Goal: Obtain resource: Obtain resource

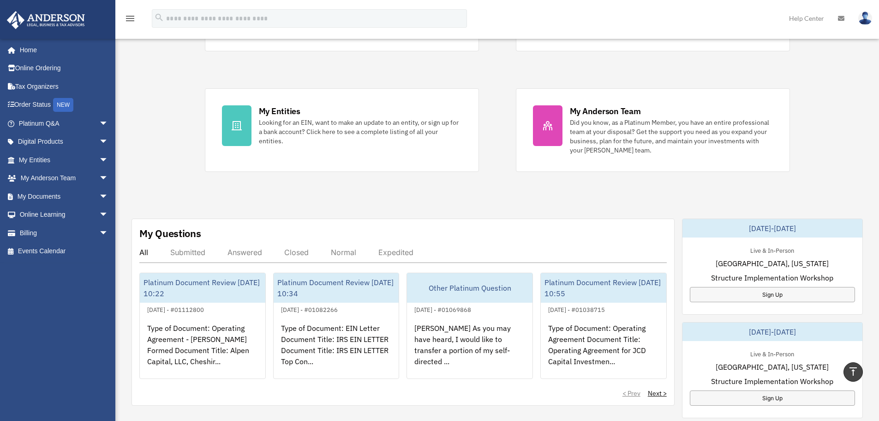
scroll to position [46, 0]
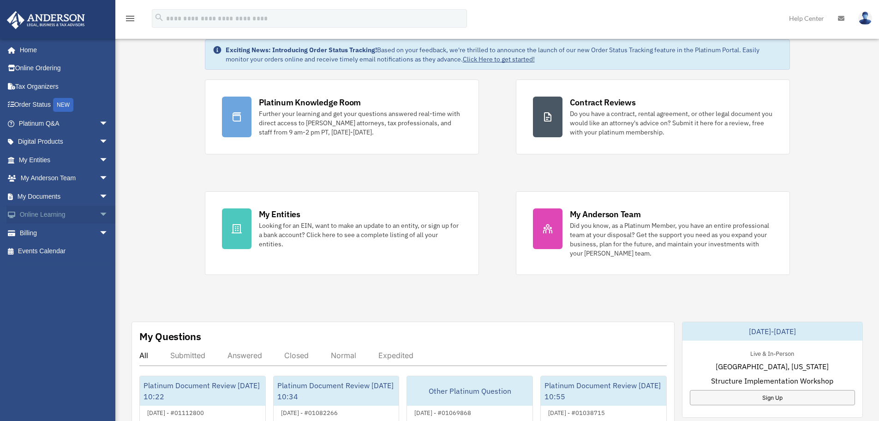
click at [59, 216] on link "Online Learning arrow_drop_down" at bounding box center [64, 214] width 116 height 18
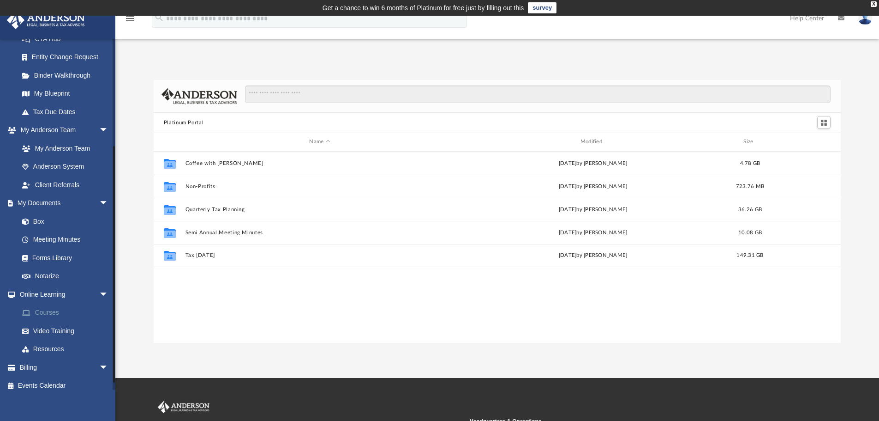
scroll to position [164, 0]
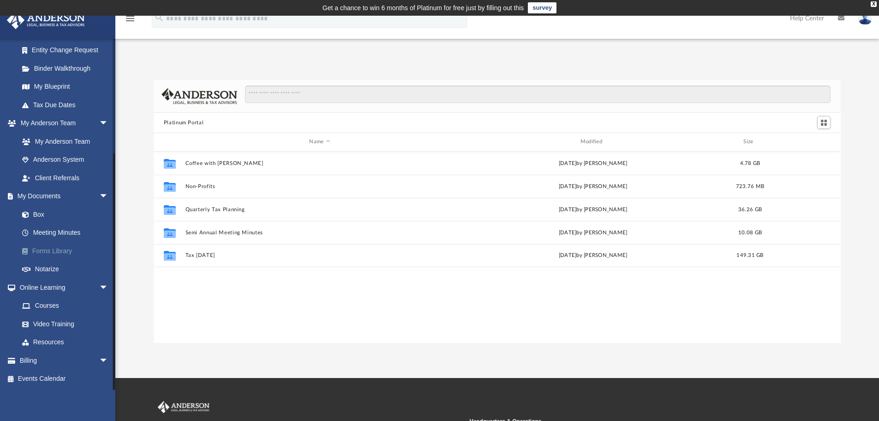
click at [50, 250] on link "Forms Library" at bounding box center [67, 250] width 109 height 18
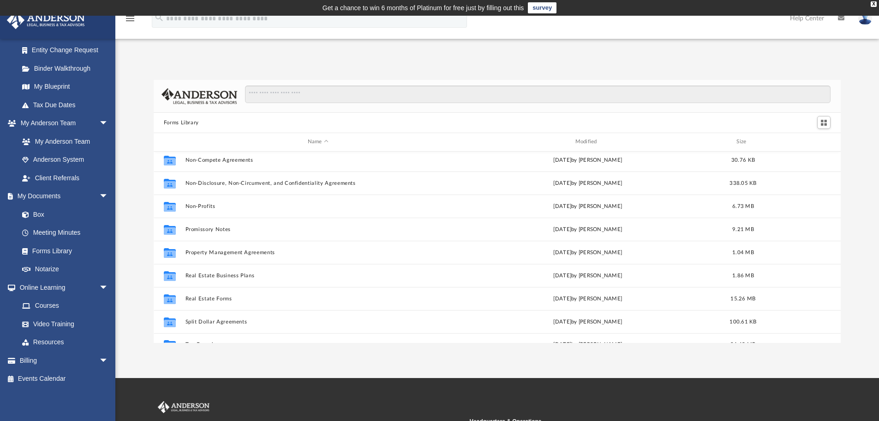
scroll to position [501, 0]
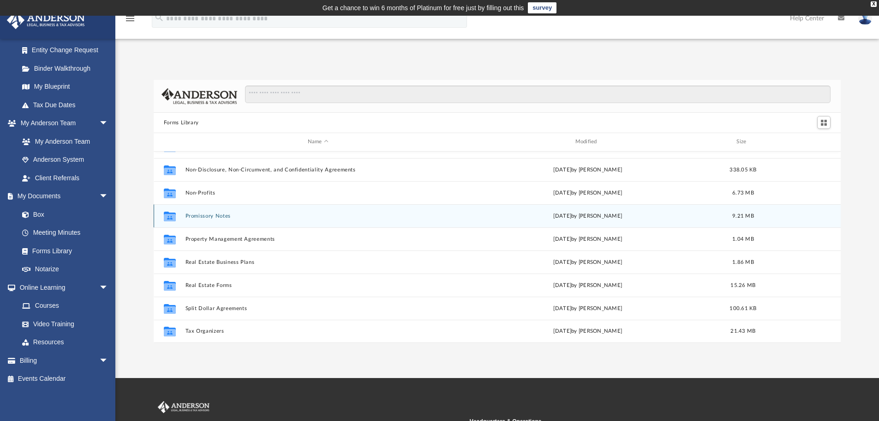
click at [210, 217] on button "Promissory Notes" at bounding box center [318, 216] width 266 height 6
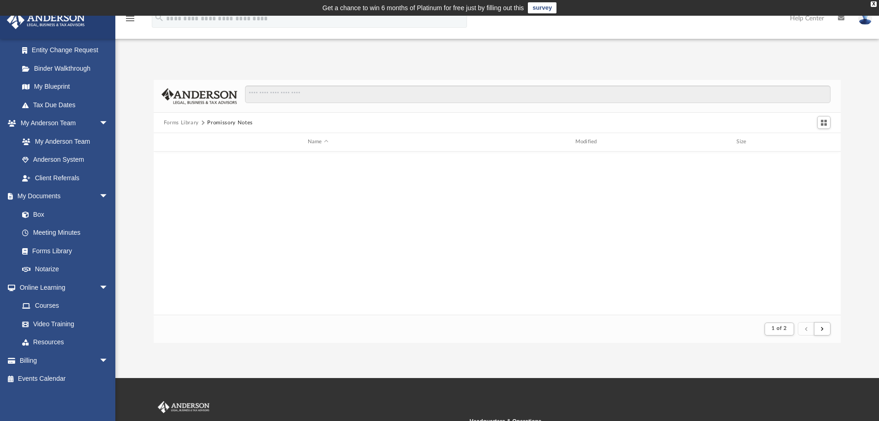
scroll to position [174, 680]
